Goal: Navigation & Orientation: Find specific page/section

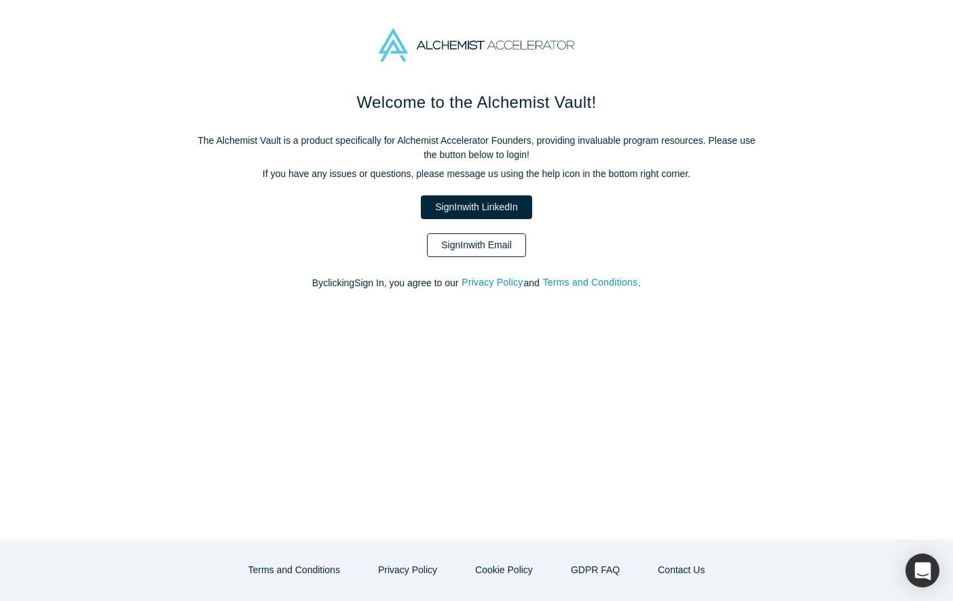
click at [449, 238] on link "Sign In with Email" at bounding box center [476, 245] width 99 height 24
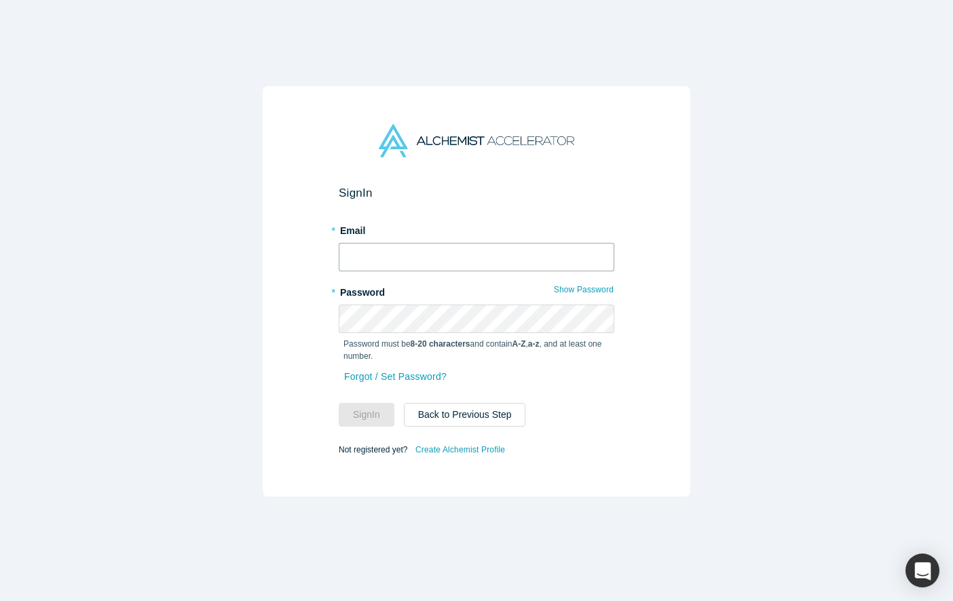
click at [451, 248] on input "text" at bounding box center [476, 257] width 275 height 28
type input "[PERSON_NAME][EMAIL_ADDRESS][DOMAIN_NAME]"
click at [383, 421] on button "Sign In" at bounding box center [367, 415] width 56 height 24
